Goal: Transaction & Acquisition: Purchase product/service

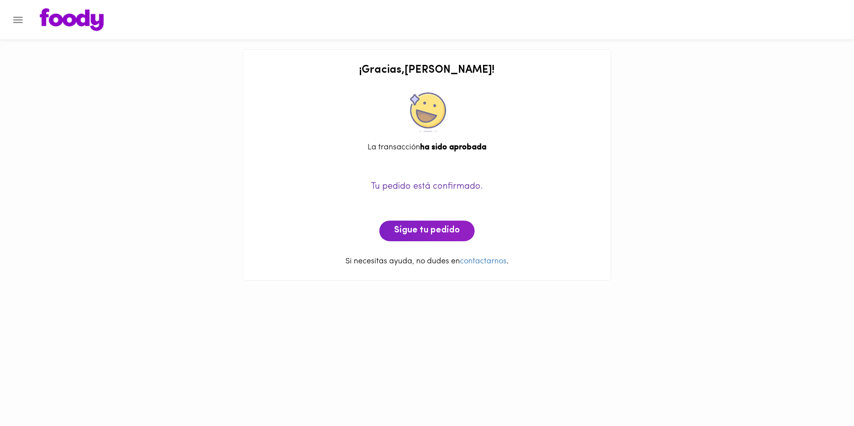
click at [14, 18] on icon "Menu" at bounding box center [18, 20] width 12 height 12
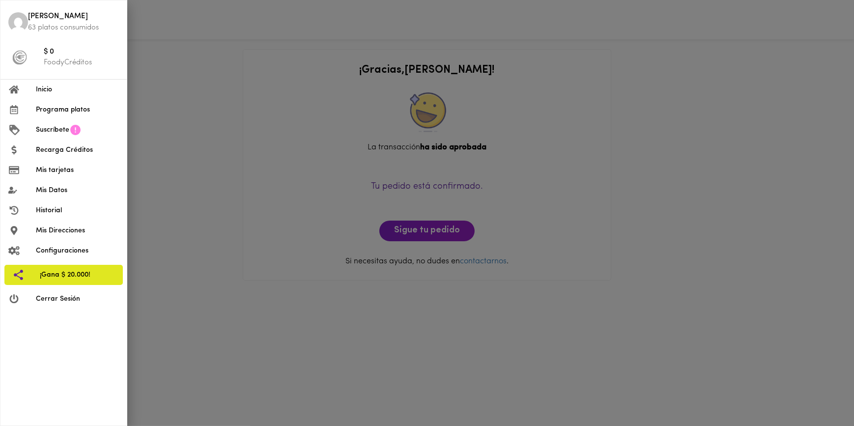
click at [44, 89] on span "Inicio" at bounding box center [77, 90] width 83 height 10
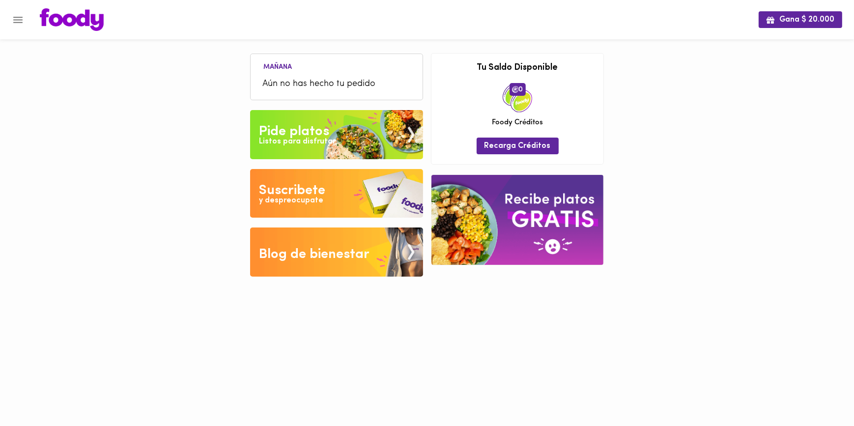
click at [282, 134] on div "Pide platos" at bounding box center [294, 132] width 70 height 20
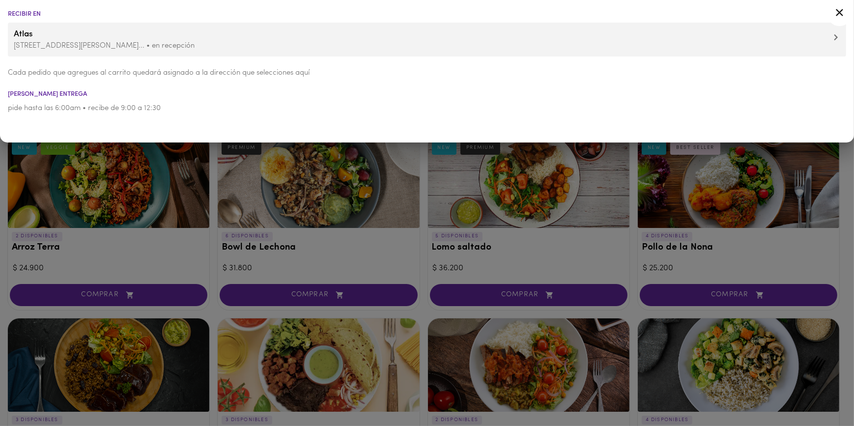
click at [694, 201] on div at bounding box center [427, 213] width 854 height 426
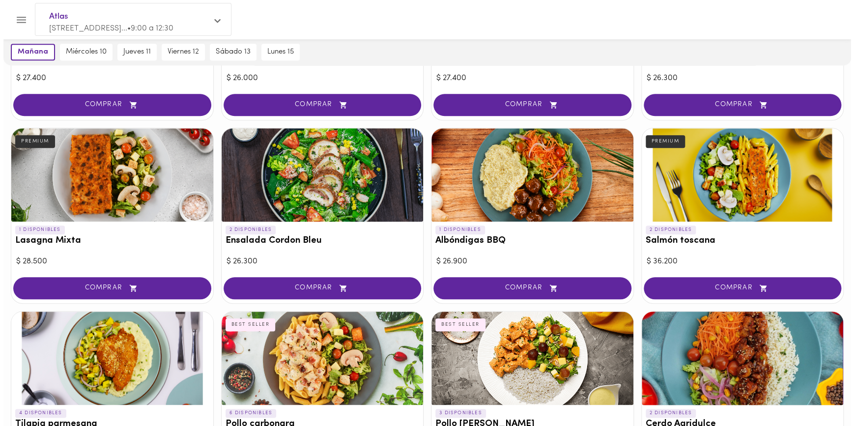
scroll to position [268, 0]
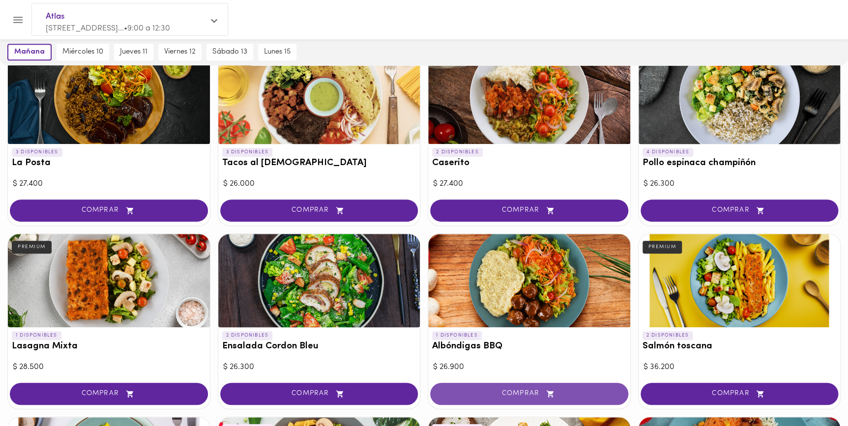
click at [510, 390] on span "COMPRAR" at bounding box center [529, 394] width 174 height 8
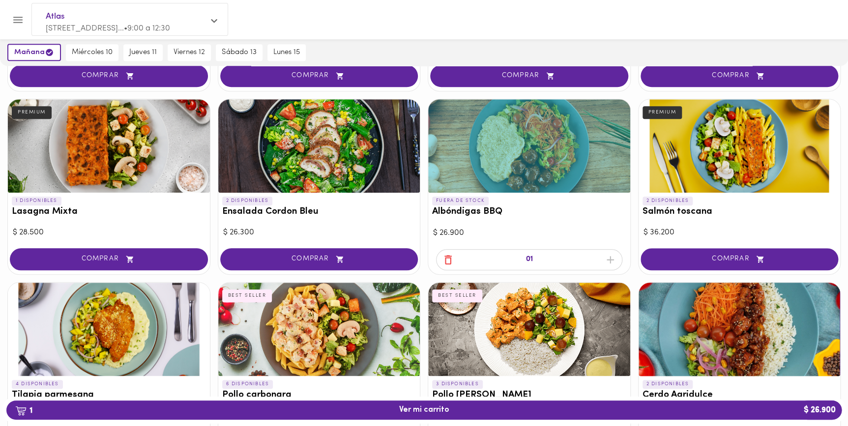
scroll to position [403, 0]
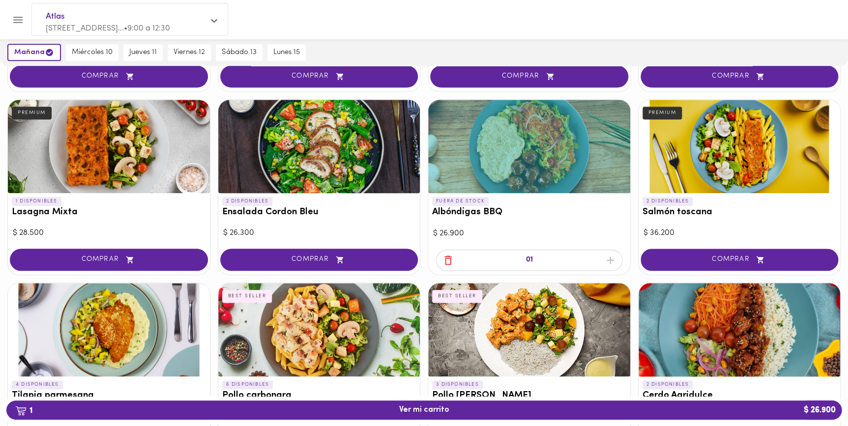
click at [507, 162] on div at bounding box center [529, 146] width 202 height 93
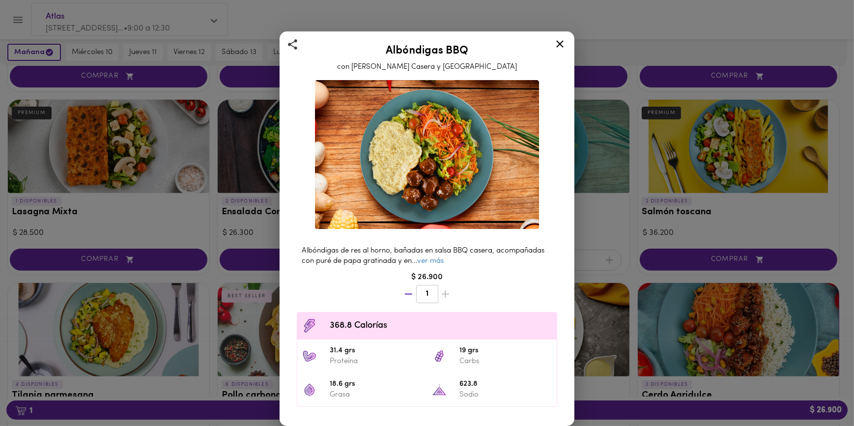
click at [558, 43] on icon at bounding box center [560, 44] width 12 height 12
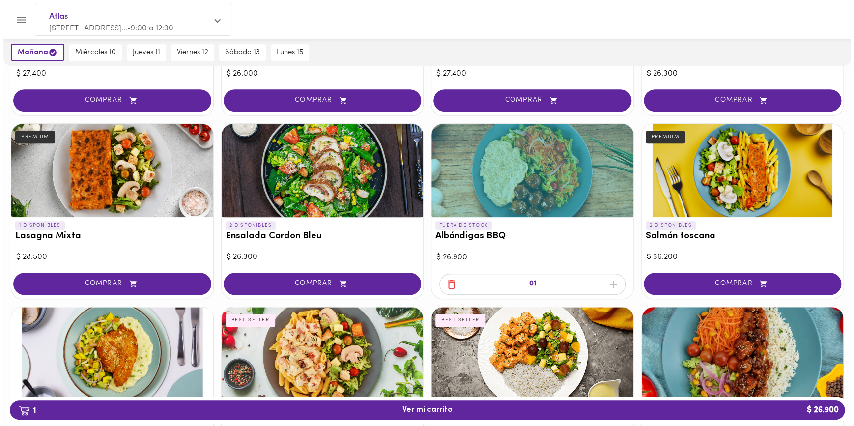
scroll to position [358, 0]
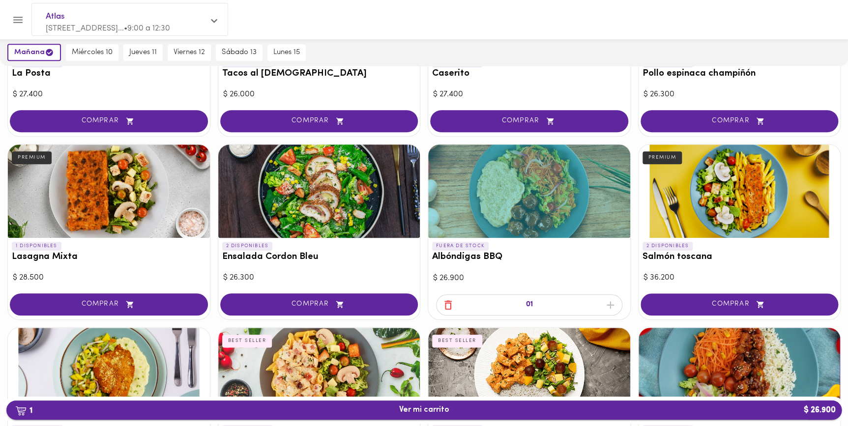
click at [446, 409] on span "1 Ver mi carrito $ 26.900" at bounding box center [424, 410] width 50 height 9
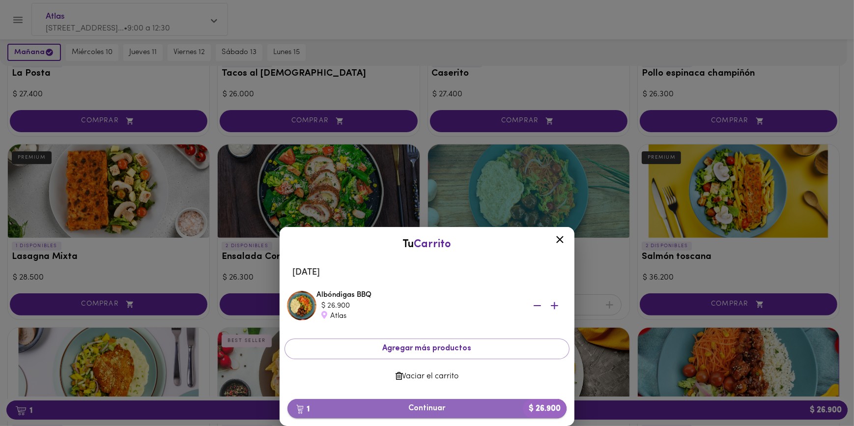
click at [426, 408] on span "1 Continuar $ 26.900" at bounding box center [426, 408] width 263 height 9
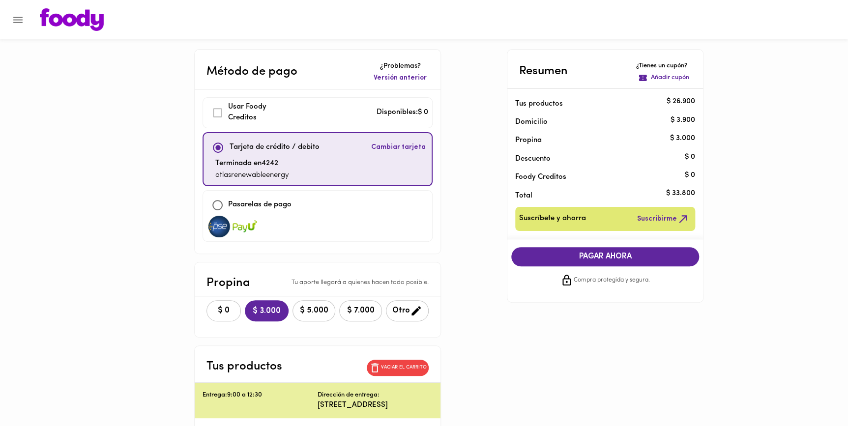
click at [213, 307] on span "$ 0" at bounding box center [224, 310] width 22 height 9
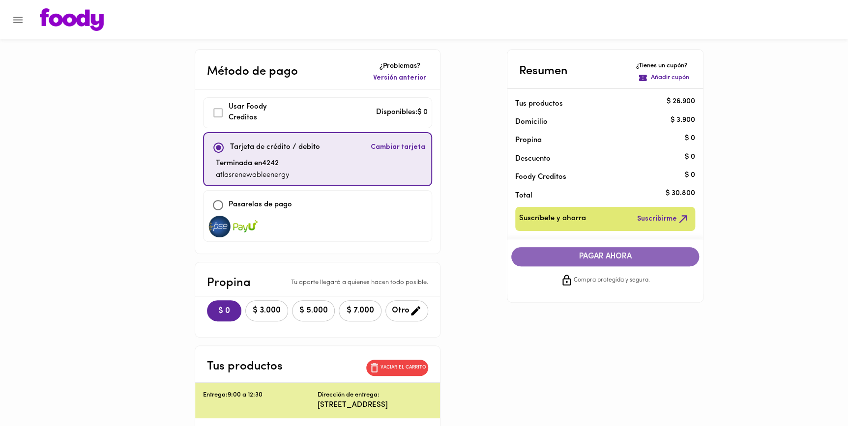
click at [587, 256] on span "PAGAR AHORA" at bounding box center [605, 256] width 168 height 9
